Goal: Register for event/course

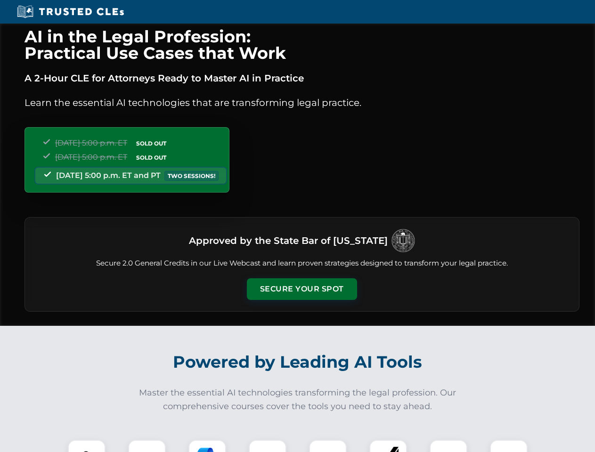
click at [302, 289] on button "Secure Your Spot" at bounding box center [302, 289] width 110 height 22
click at [87, 446] on img at bounding box center [86, 458] width 27 height 27
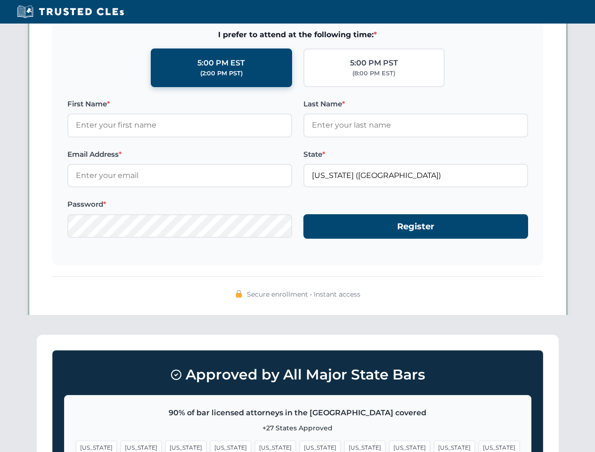
click at [344, 446] on span "[US_STATE]" at bounding box center [364, 448] width 41 height 14
click at [434, 446] on span "[US_STATE]" at bounding box center [454, 448] width 41 height 14
